Goal: Information Seeking & Learning: Learn about a topic

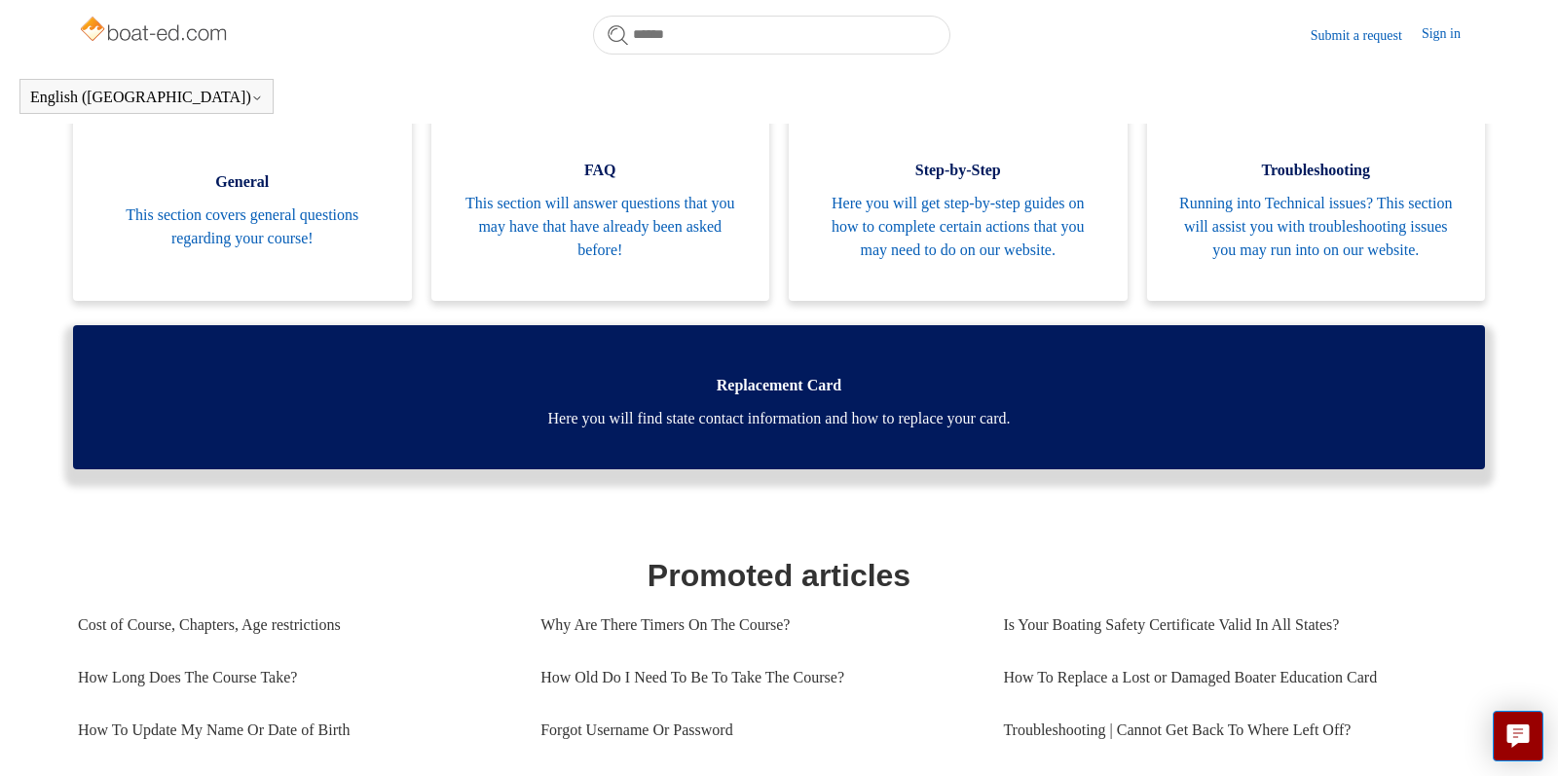
scroll to position [399, 0]
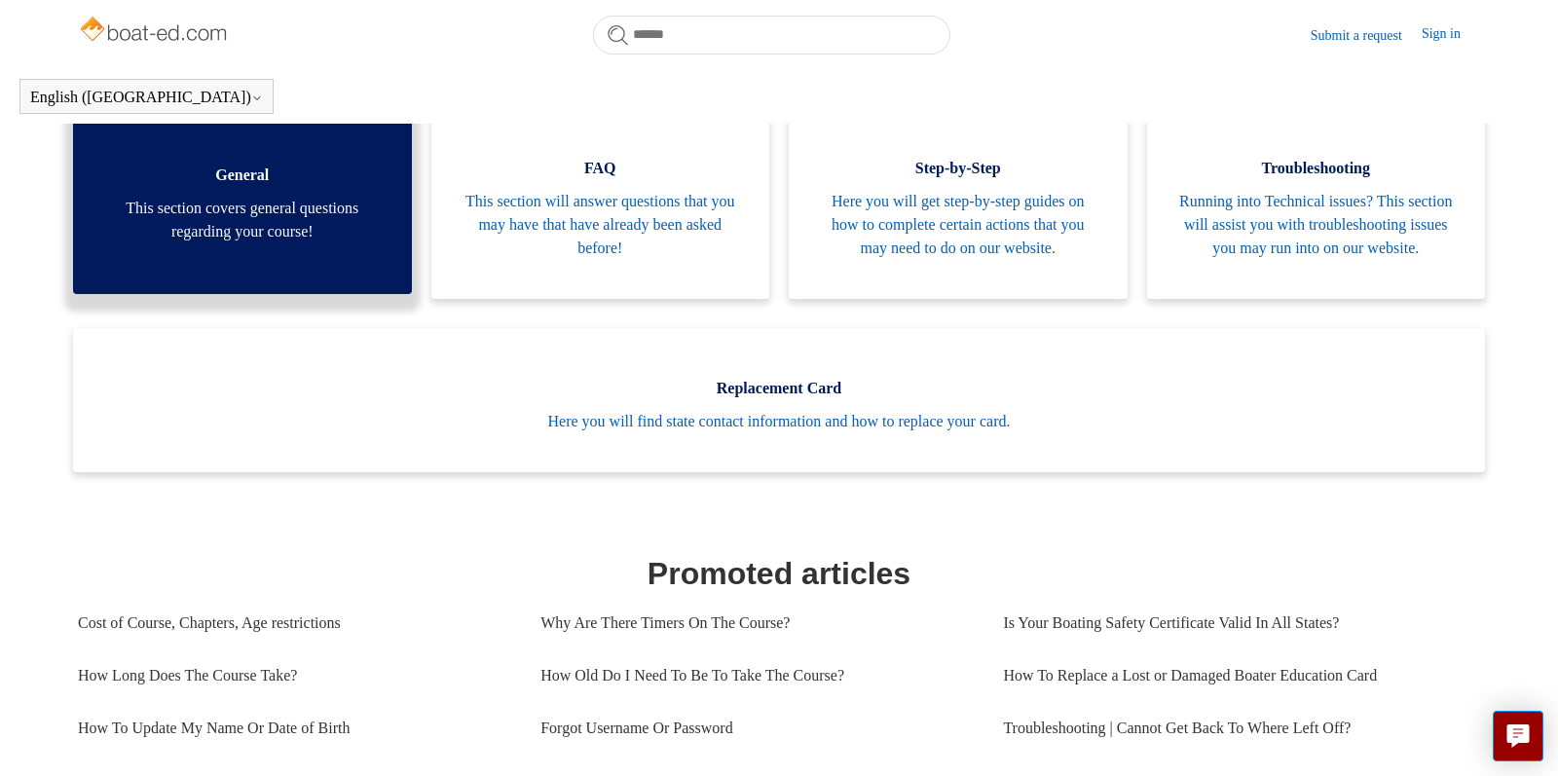
click at [254, 213] on span "This section covers general questions regarding your course!" at bounding box center [242, 220] width 280 height 47
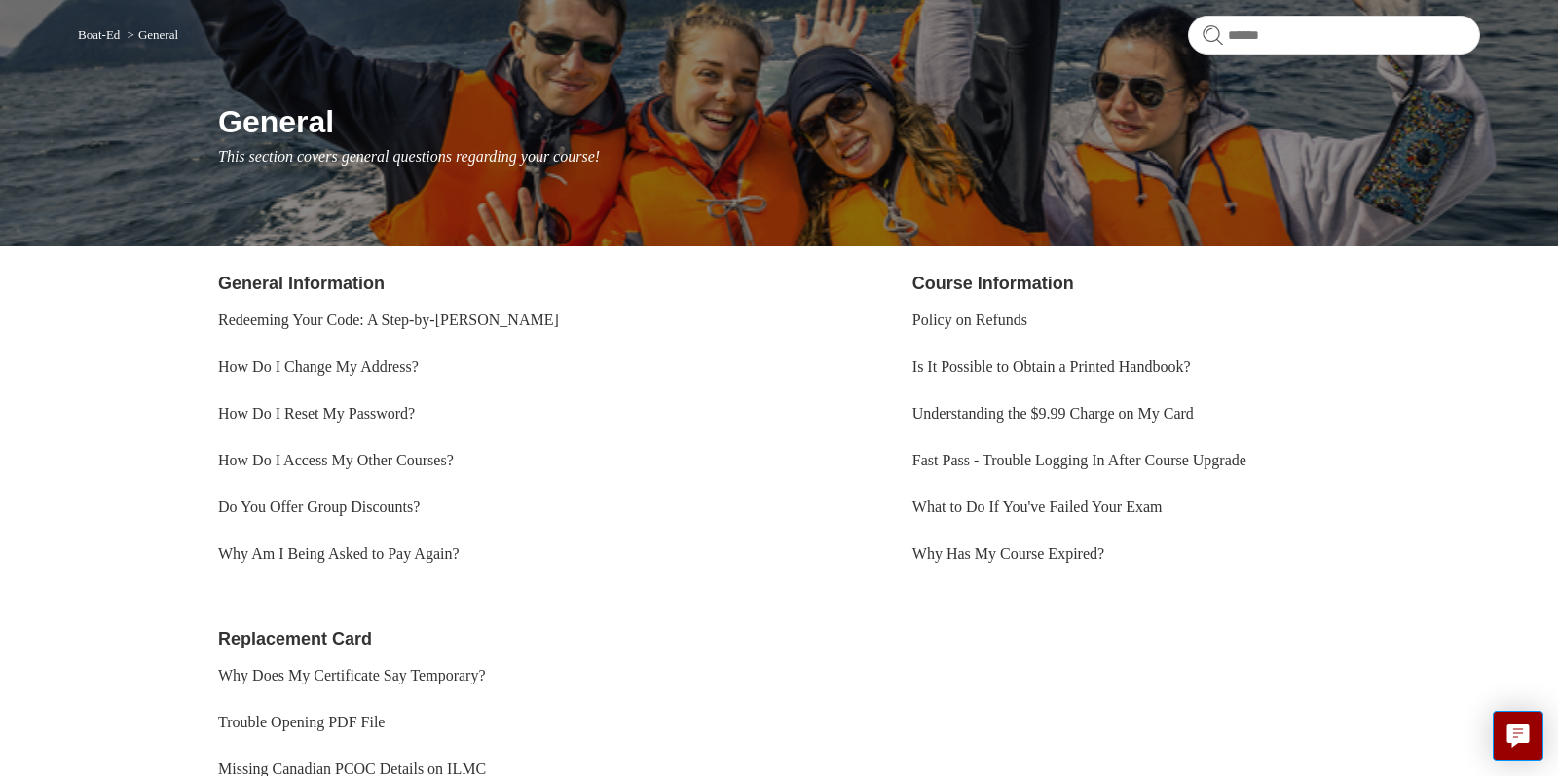
scroll to position [150, 0]
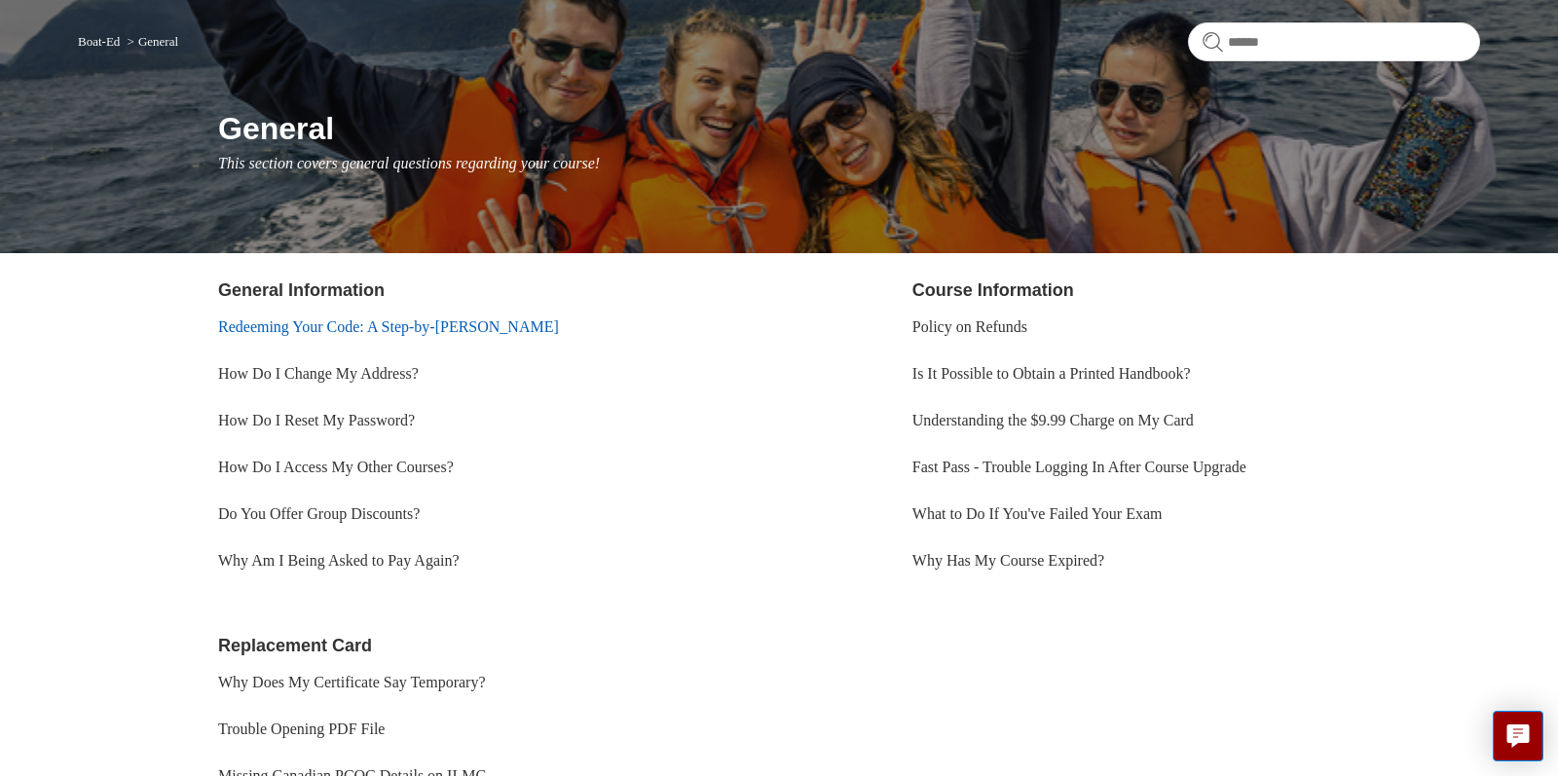
click at [366, 320] on link "Redeeming Your Code: A Step-by-[PERSON_NAME]" at bounding box center [388, 326] width 341 height 17
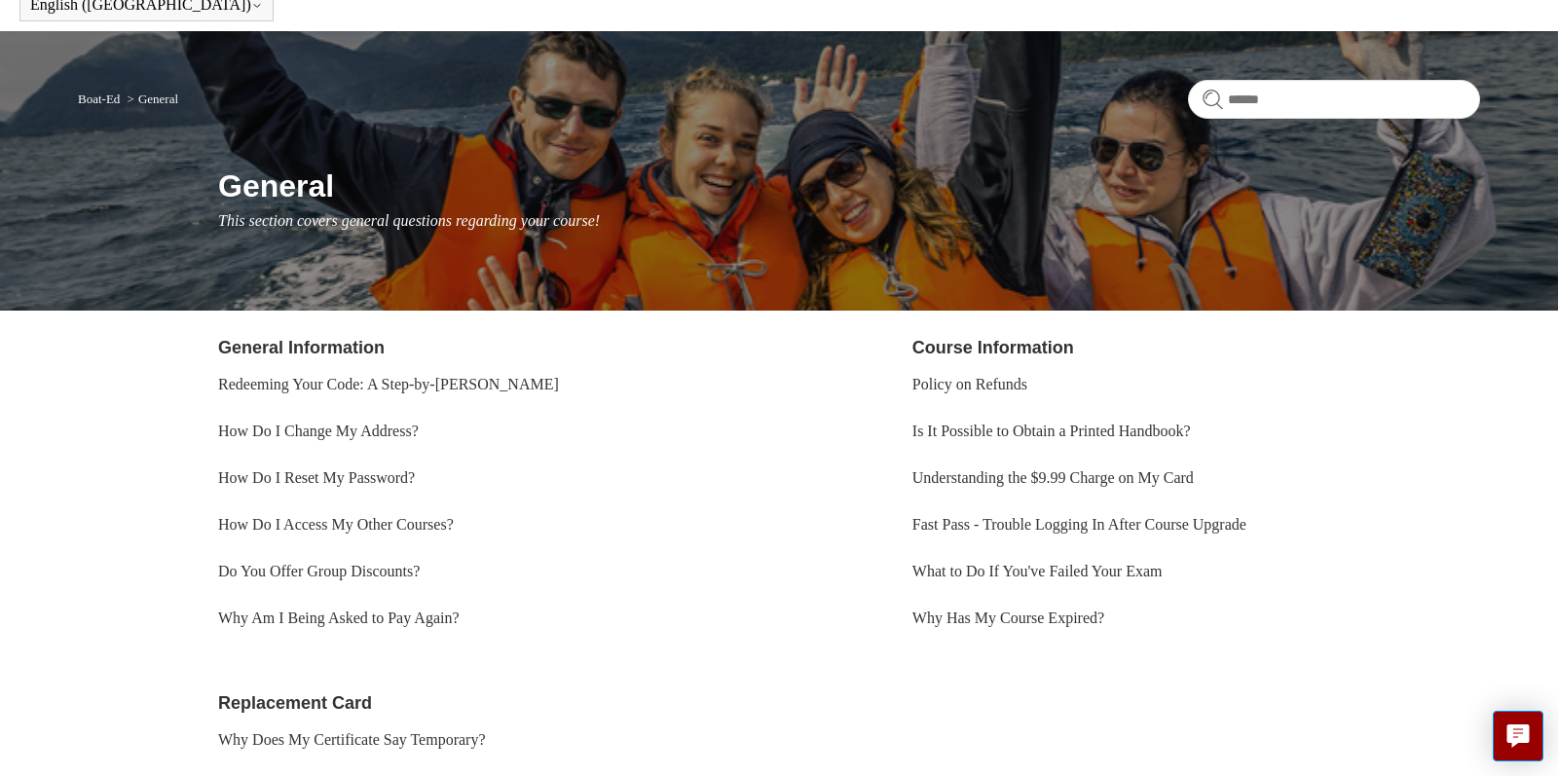
scroll to position [80, 0]
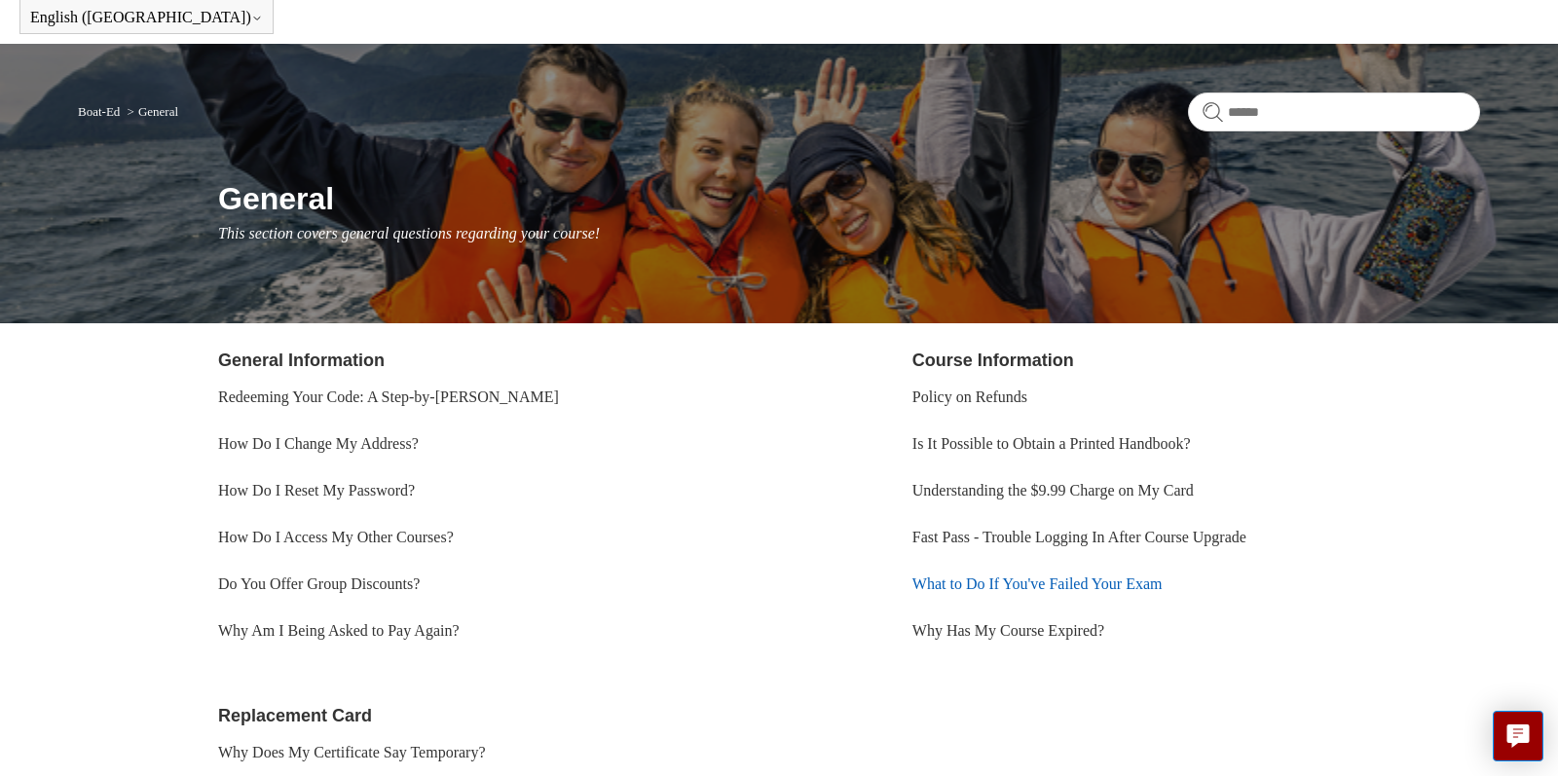
click at [1130, 583] on link "What to Do If You've Failed Your Exam" at bounding box center [1037, 584] width 250 height 17
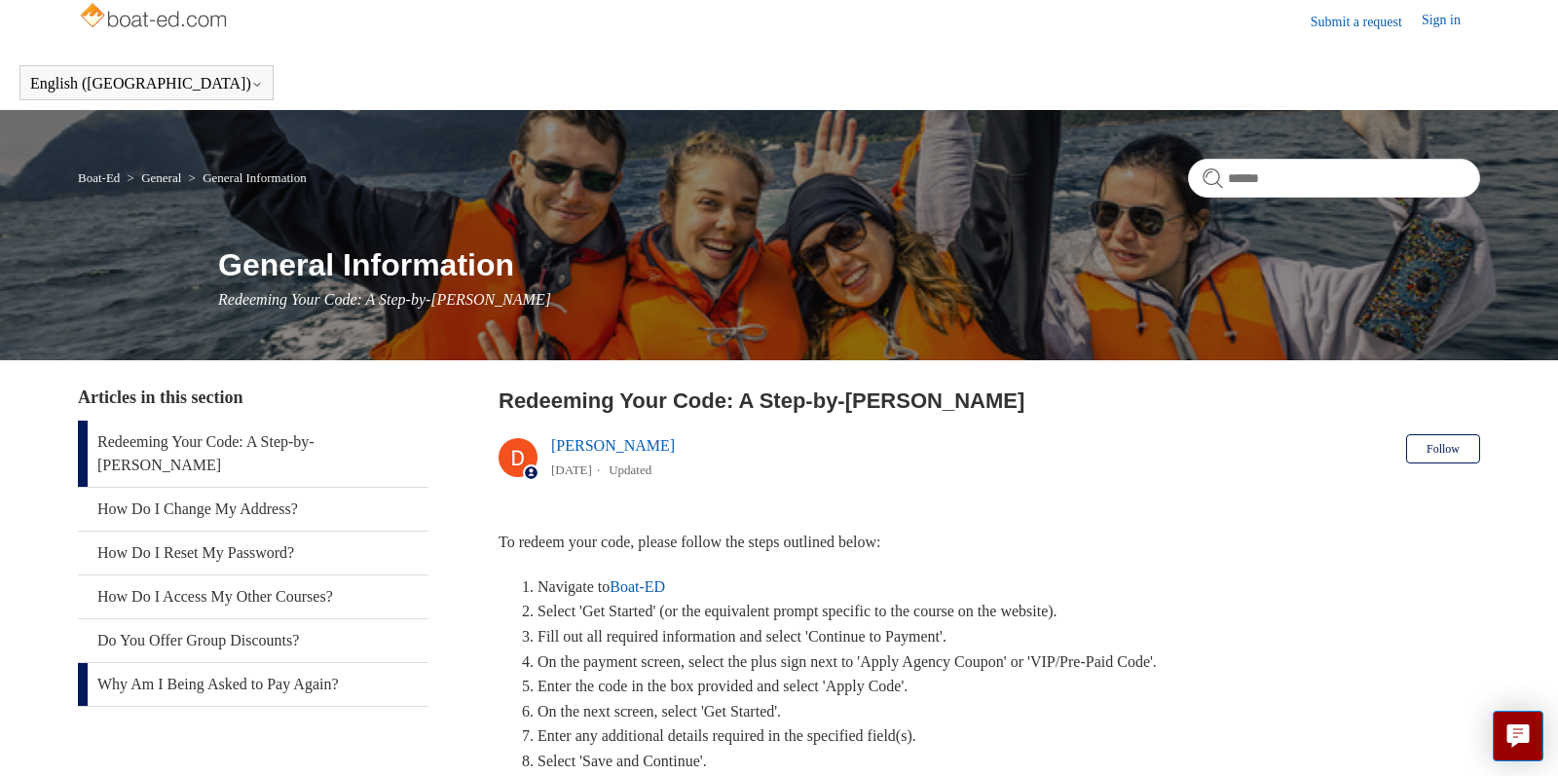
scroll to position [11, 0]
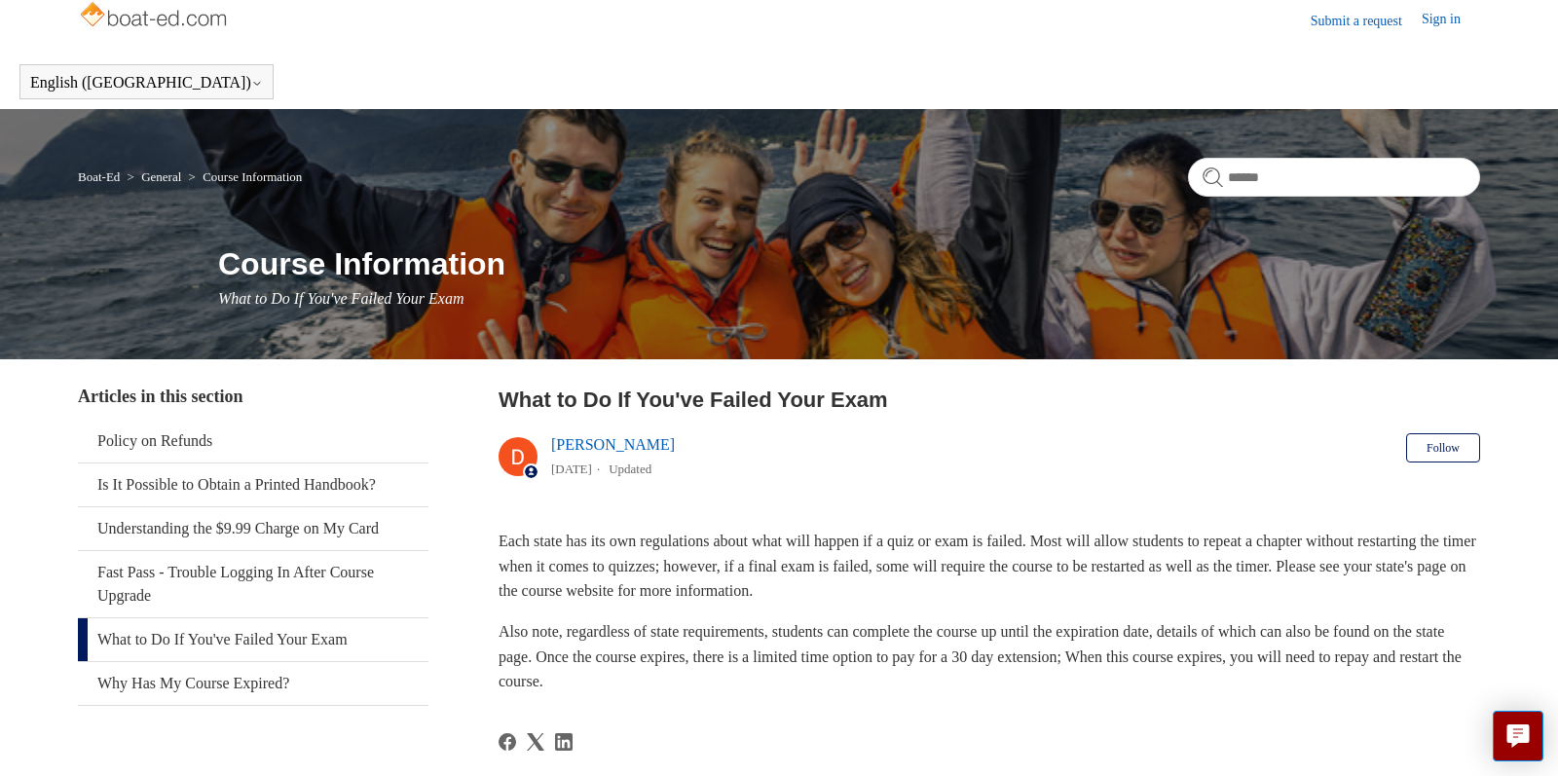
scroll to position [5, 0]
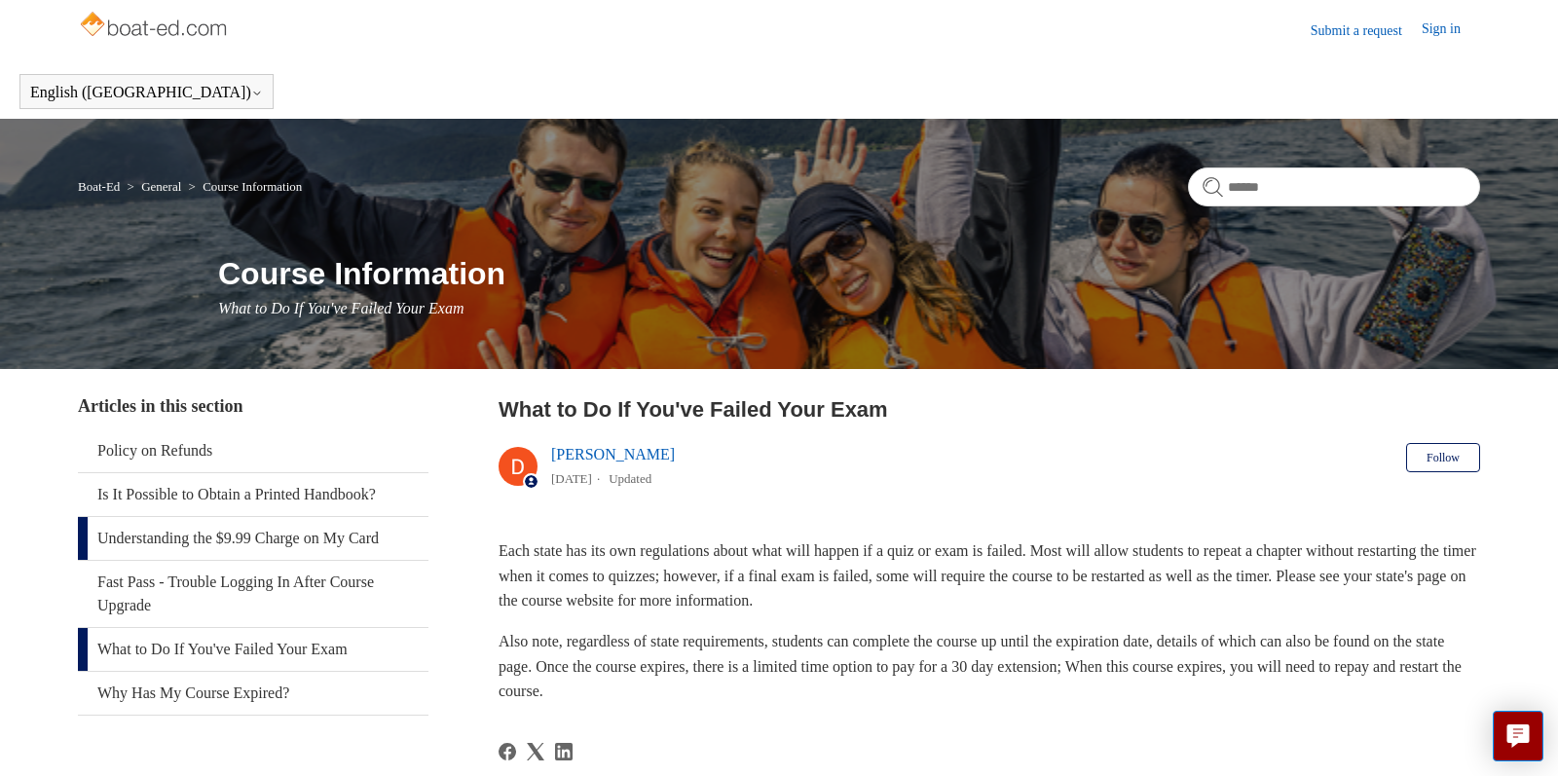
click at [235, 536] on link "Understanding the $9.99 Charge on My Card" at bounding box center [253, 538] width 351 height 43
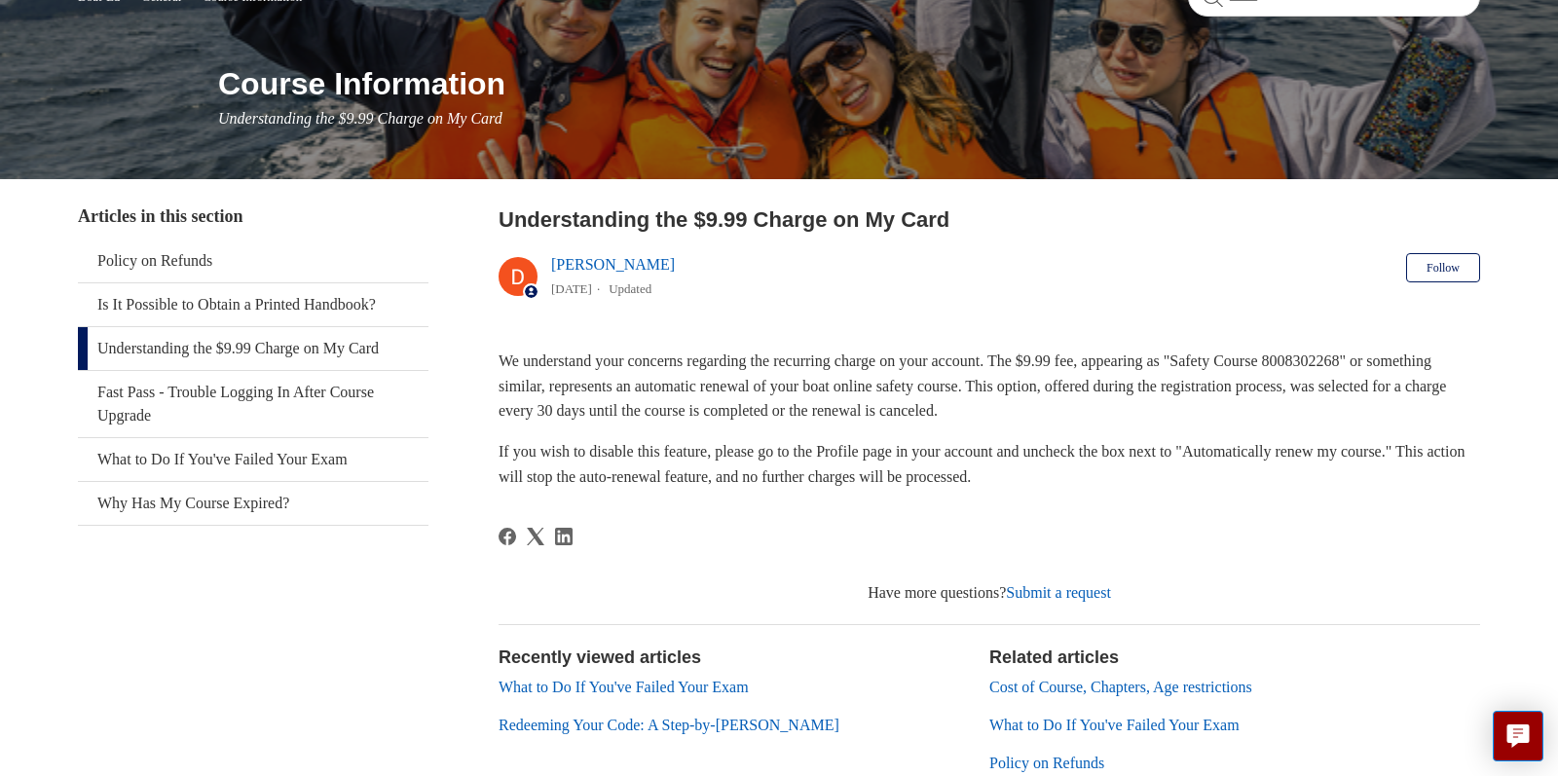
scroll to position [216, 0]
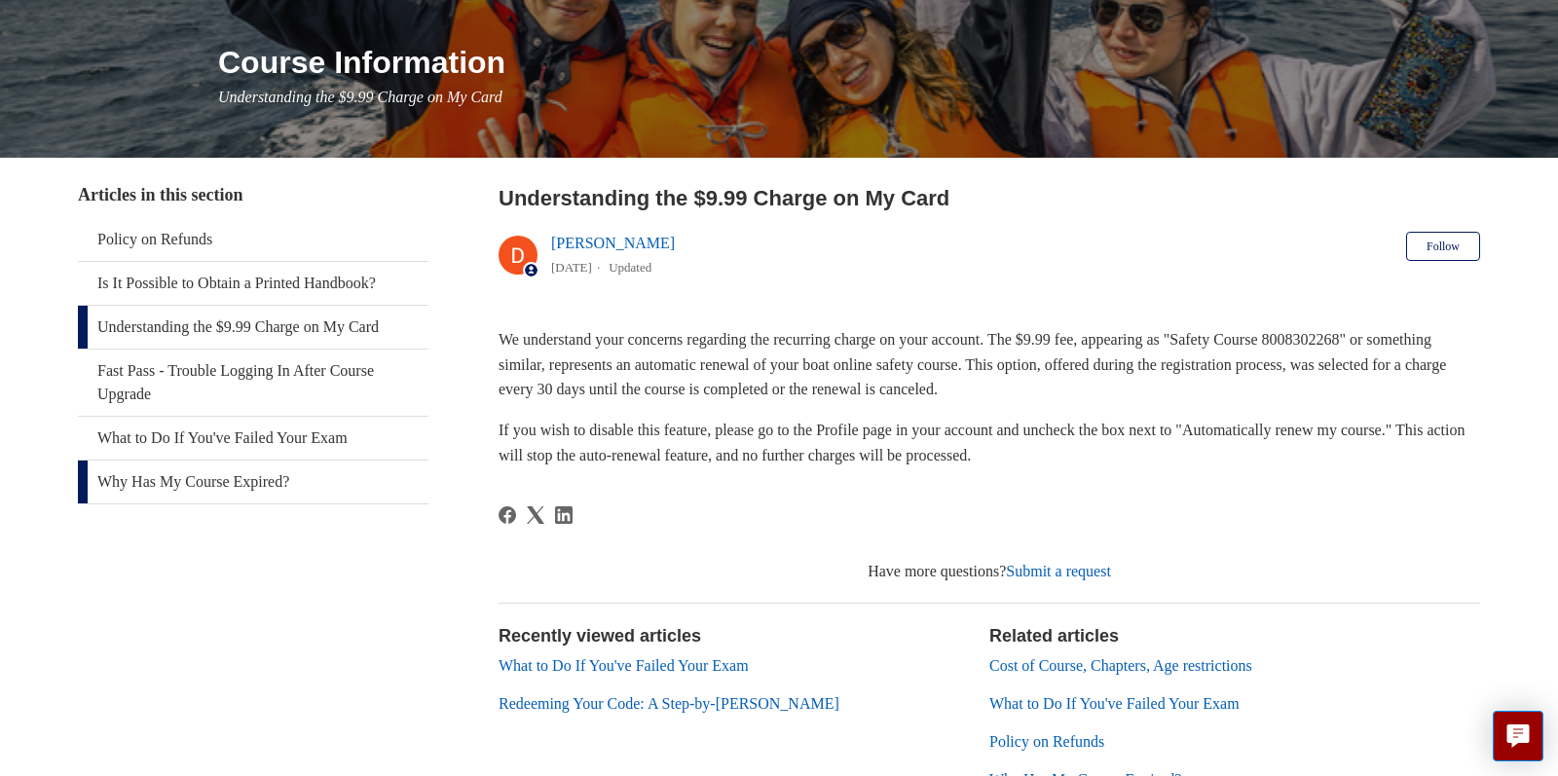
click at [190, 477] on link "Why Has My Course Expired?" at bounding box center [253, 482] width 351 height 43
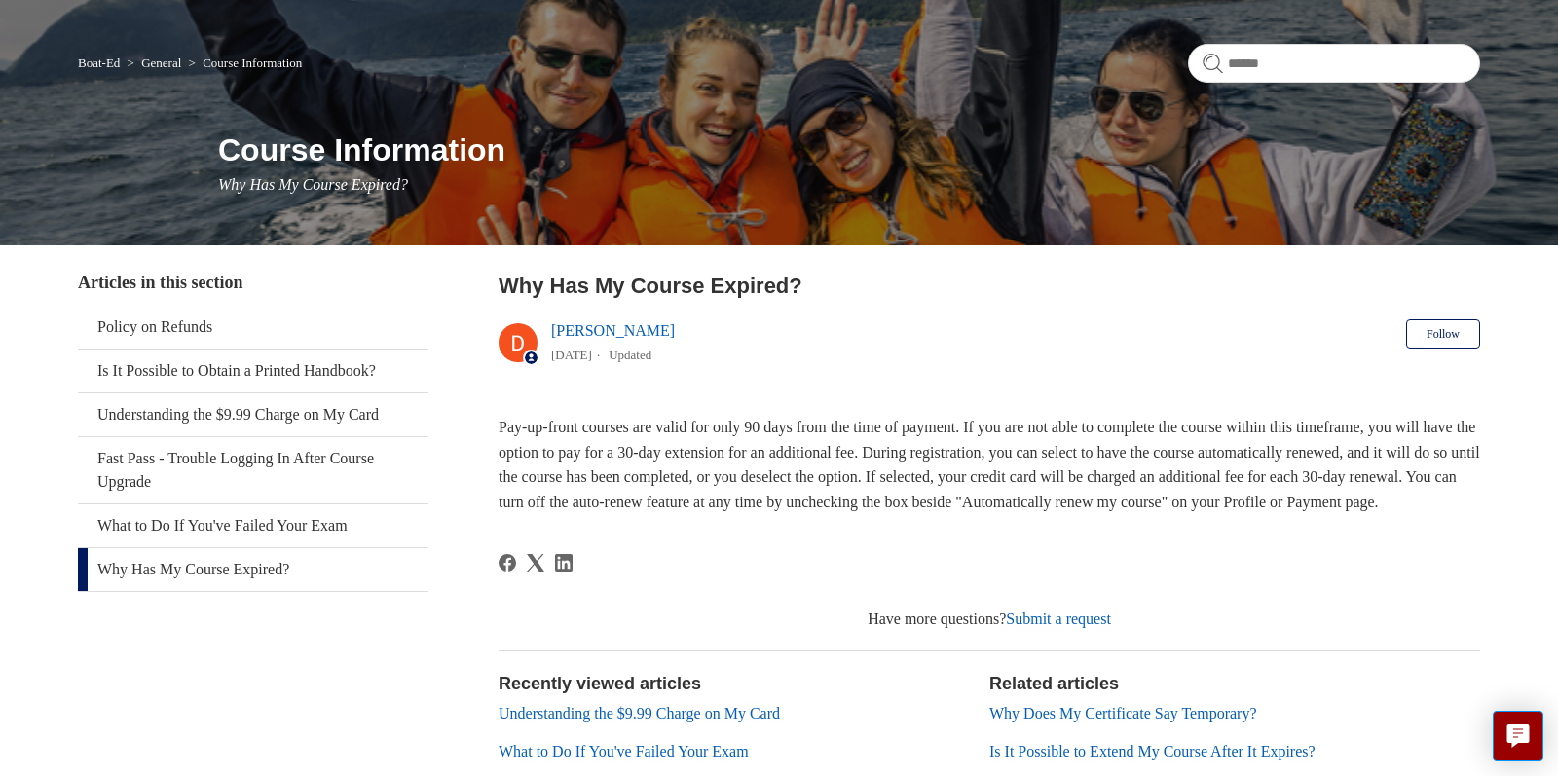
scroll to position [127, 0]
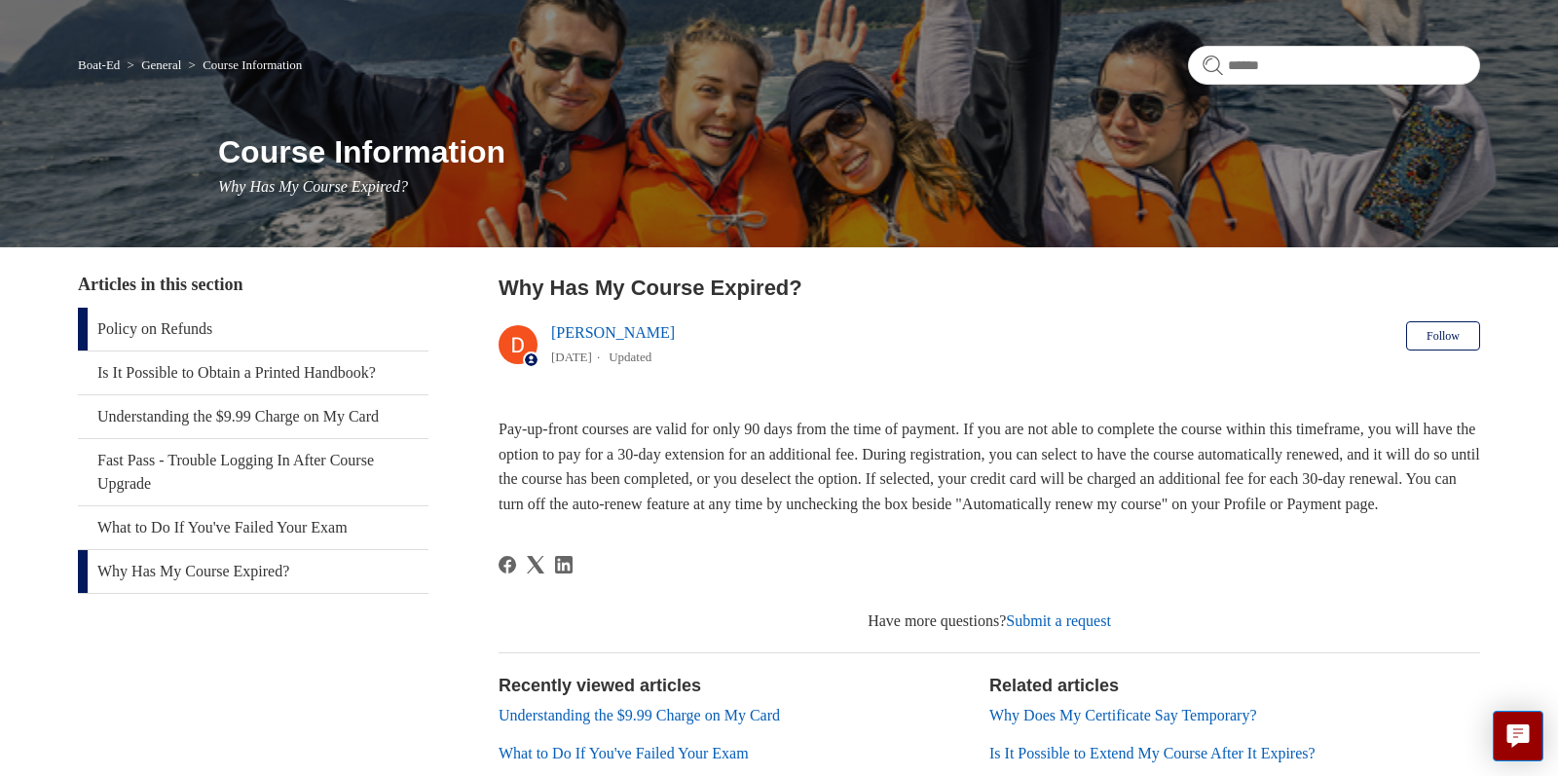
click at [169, 332] on link "Policy on Refunds" at bounding box center [253, 329] width 351 height 43
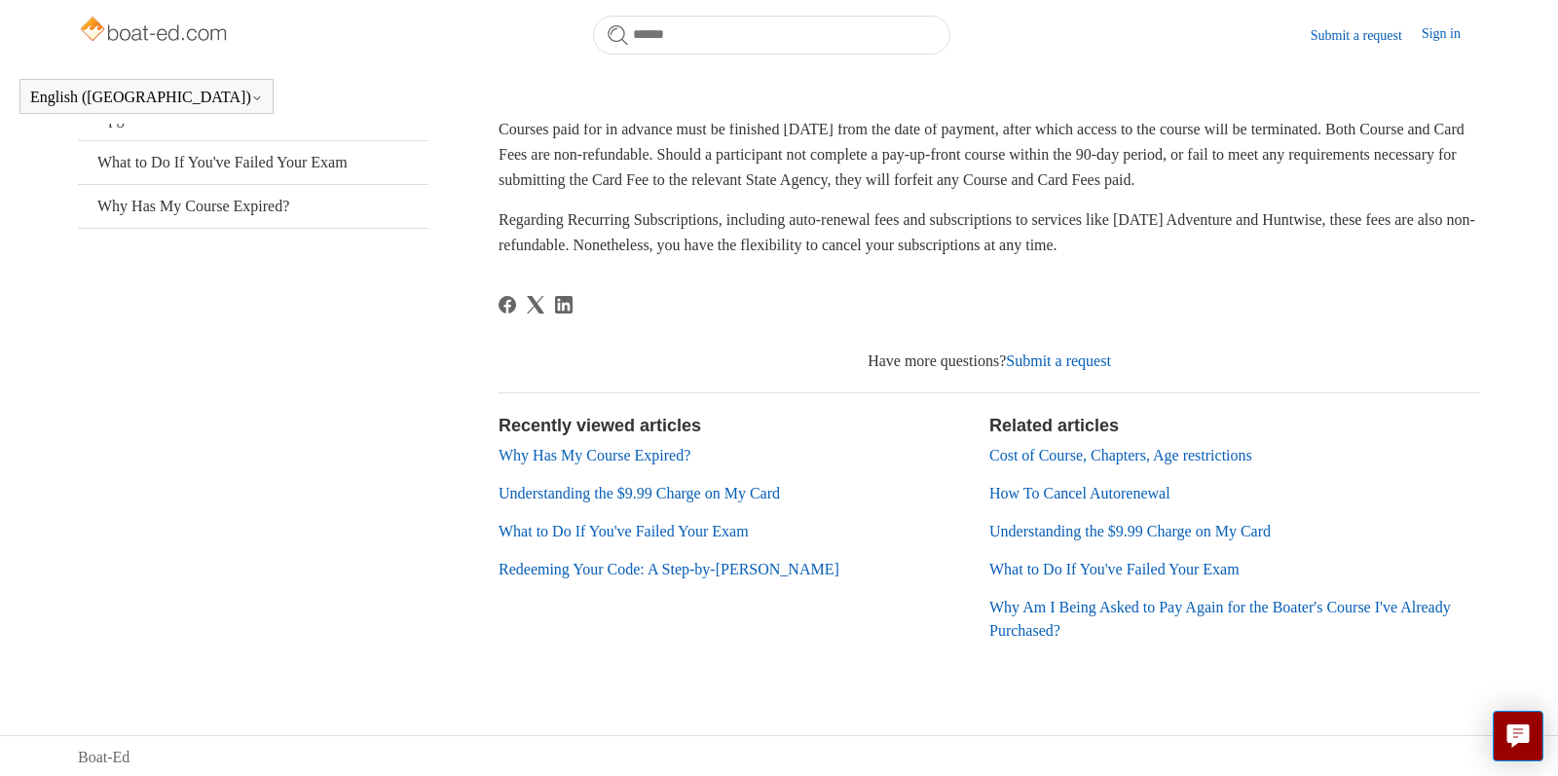
scroll to position [436, 0]
click at [1106, 453] on link "Cost of Course, Chapters, Age restrictions" at bounding box center [1120, 456] width 263 height 17
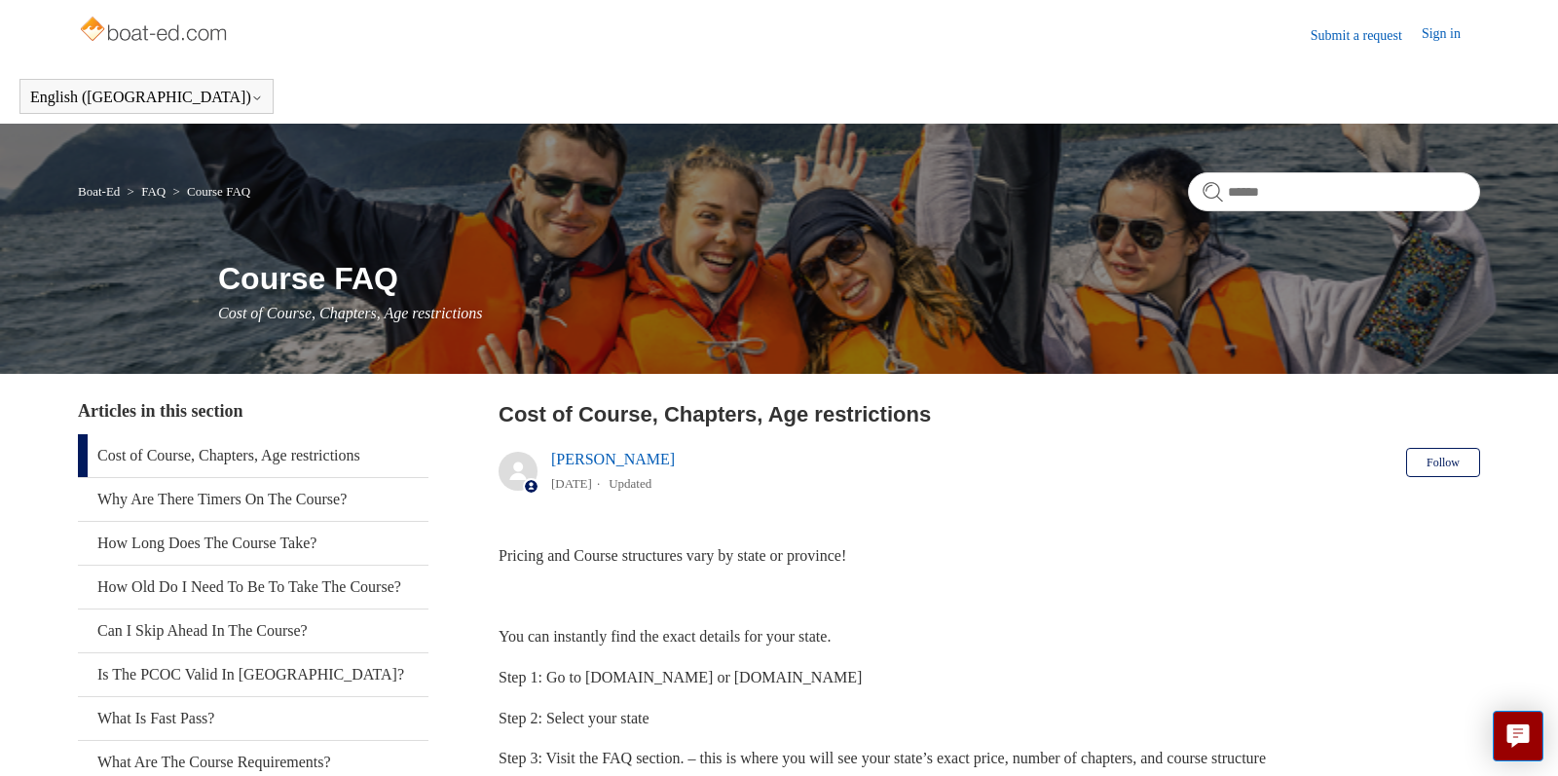
click at [205, 27] on img at bounding box center [155, 31] width 155 height 39
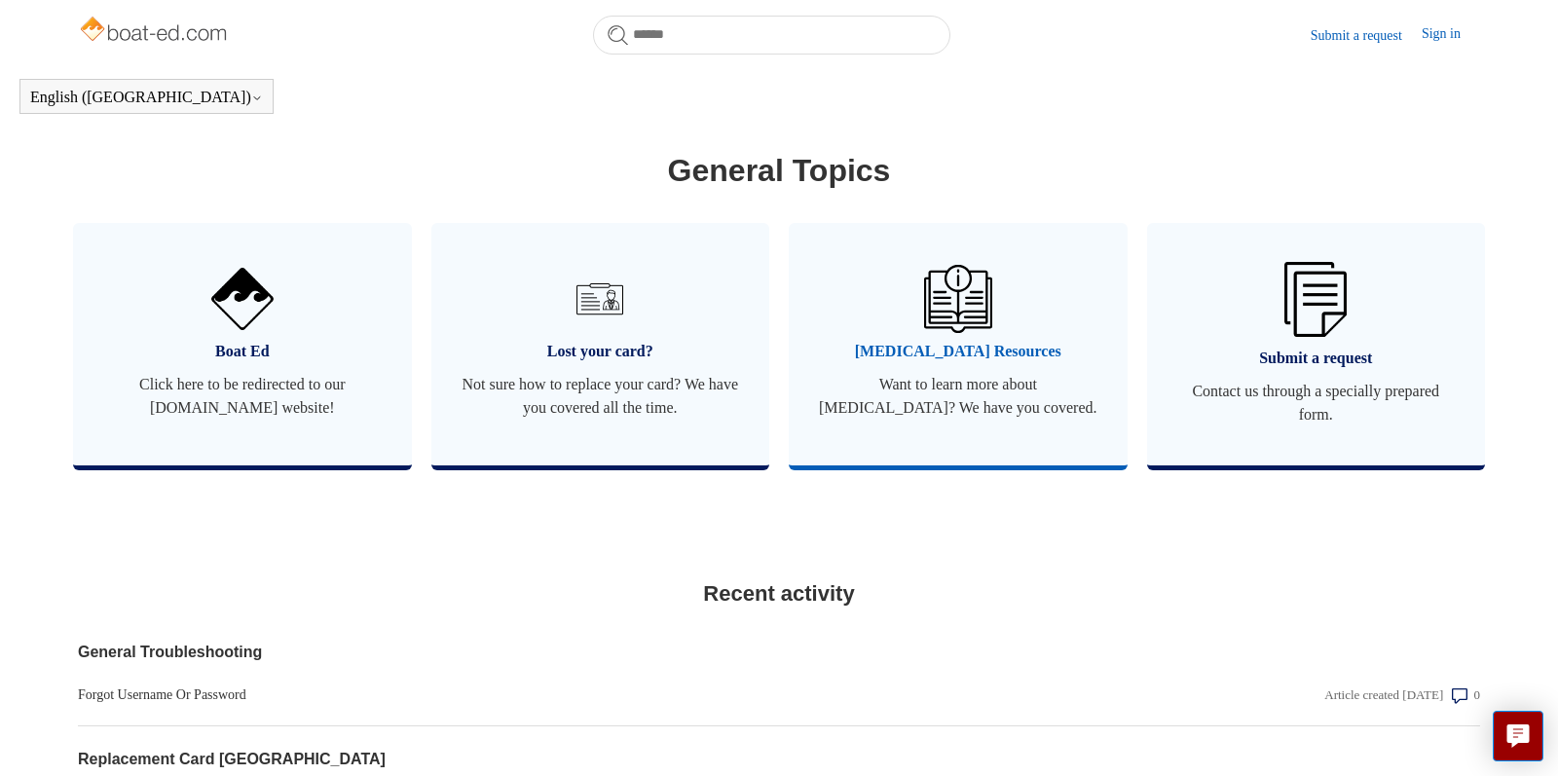
scroll to position [1076, 0]
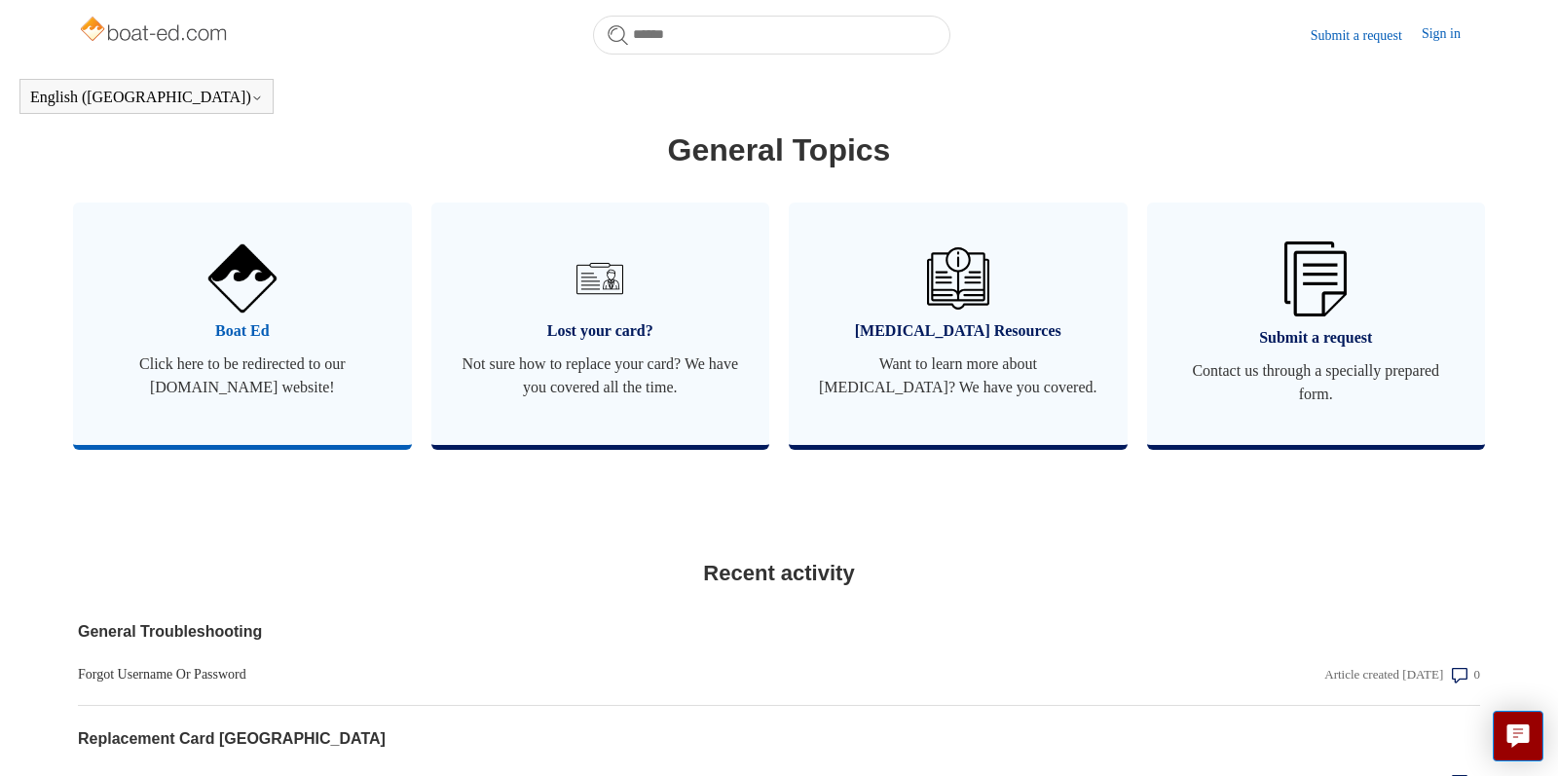
click at [267, 388] on span "Click here to be redirected to our [DOMAIN_NAME] website!" at bounding box center [242, 376] width 280 height 47
